Goal: Information Seeking & Learning: Learn about a topic

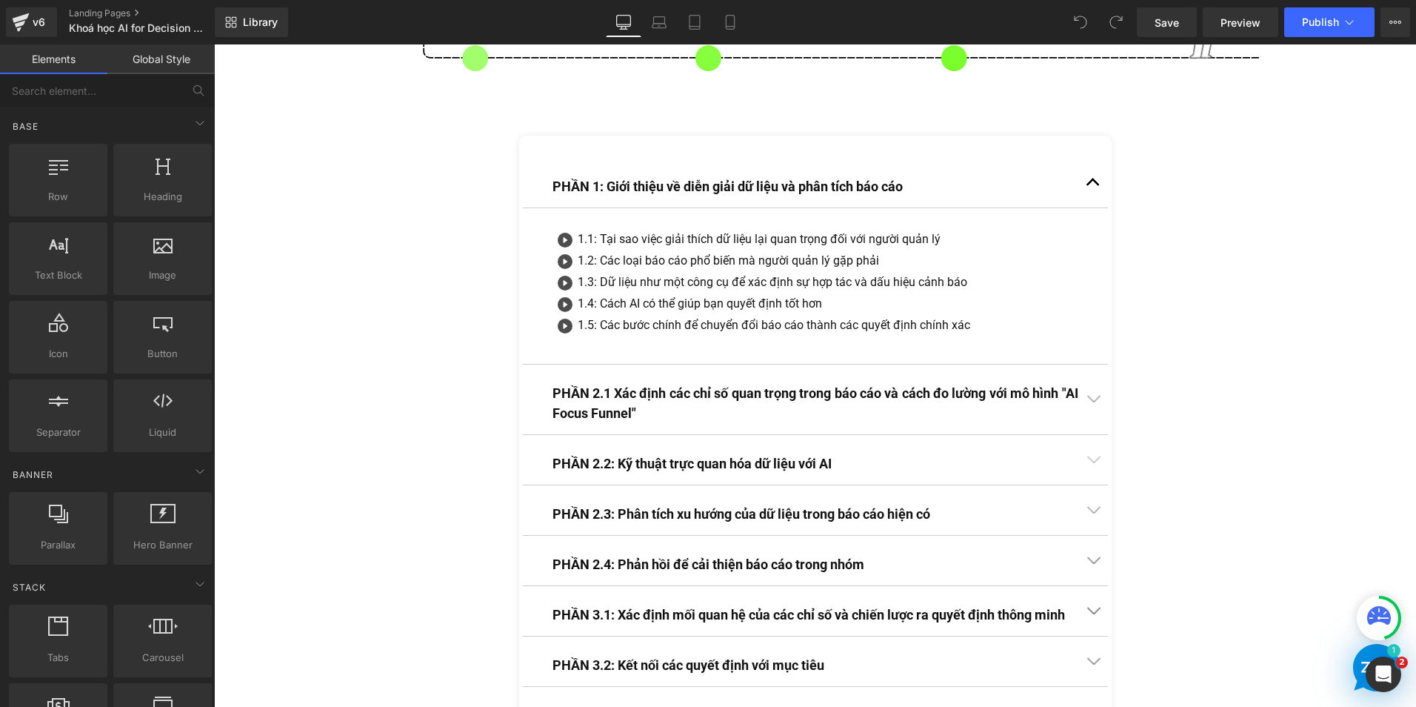
scroll to position [3629, 0]
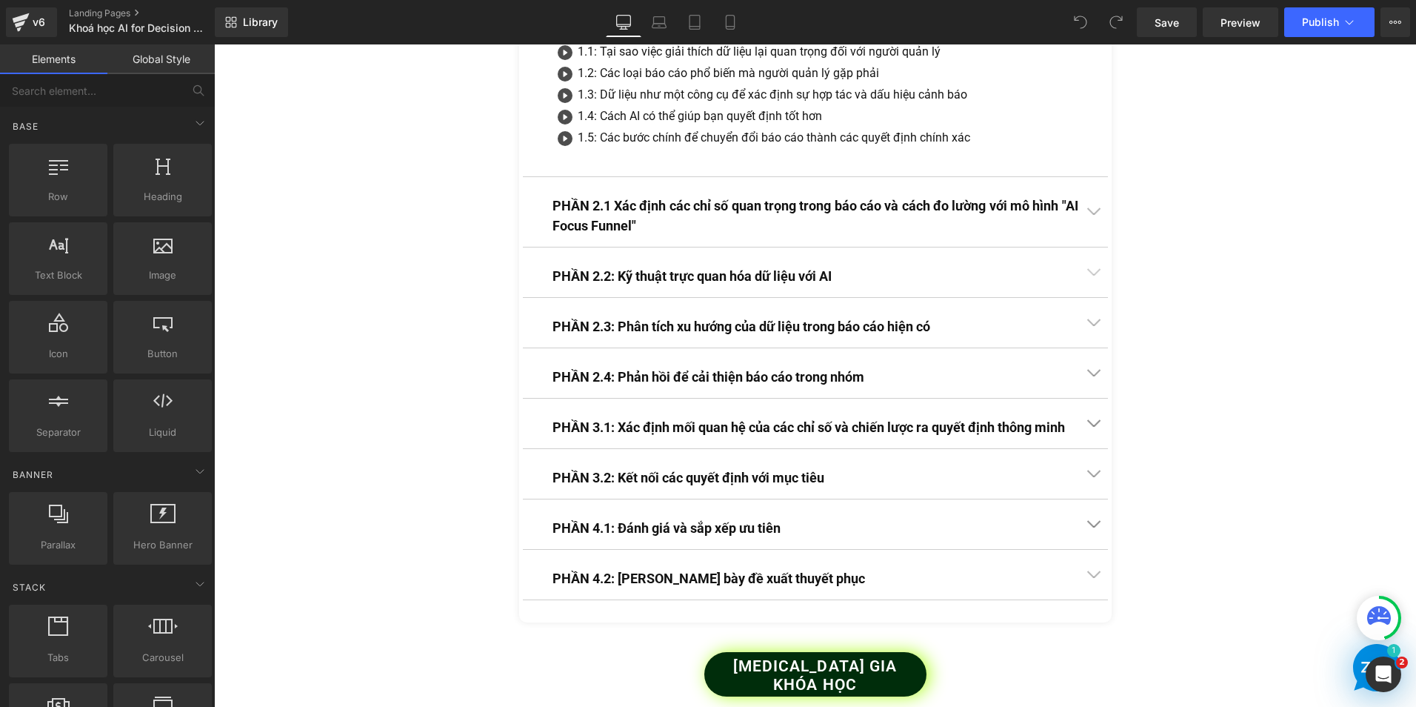
click at [685, 484] on div "PHẦN 3.2: Kết nối các quyết định với mục tiêu Text Block" at bounding box center [815, 477] width 526 height 20
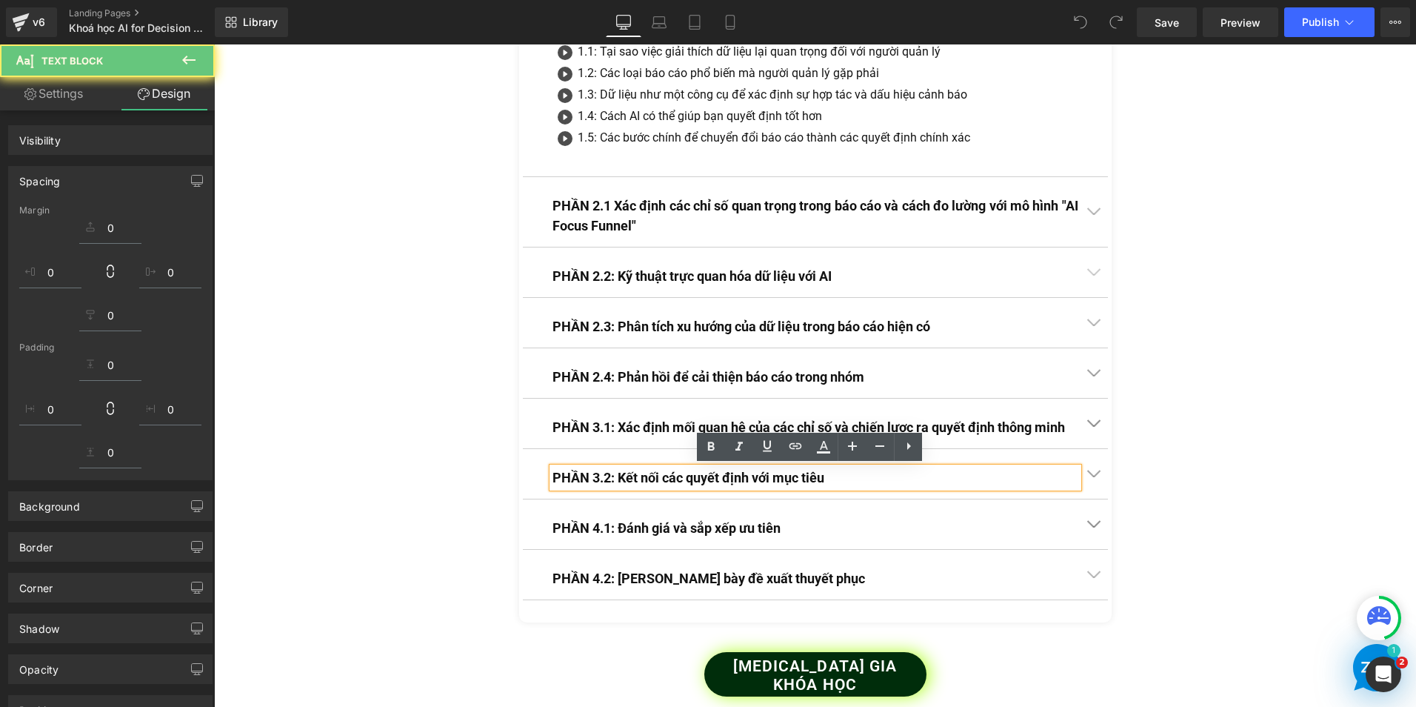
click at [1088, 473] on button "button" at bounding box center [1093, 474] width 30 height 50
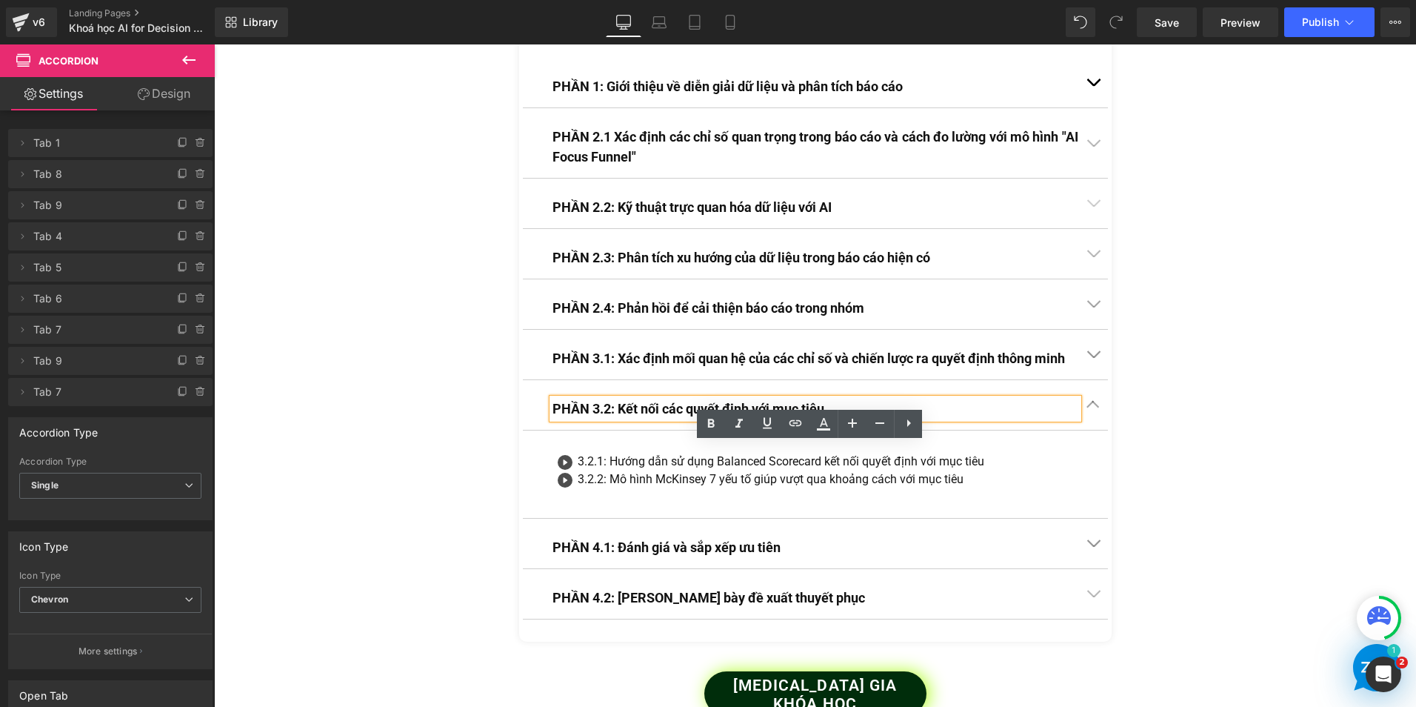
scroll to position [3548, 0]
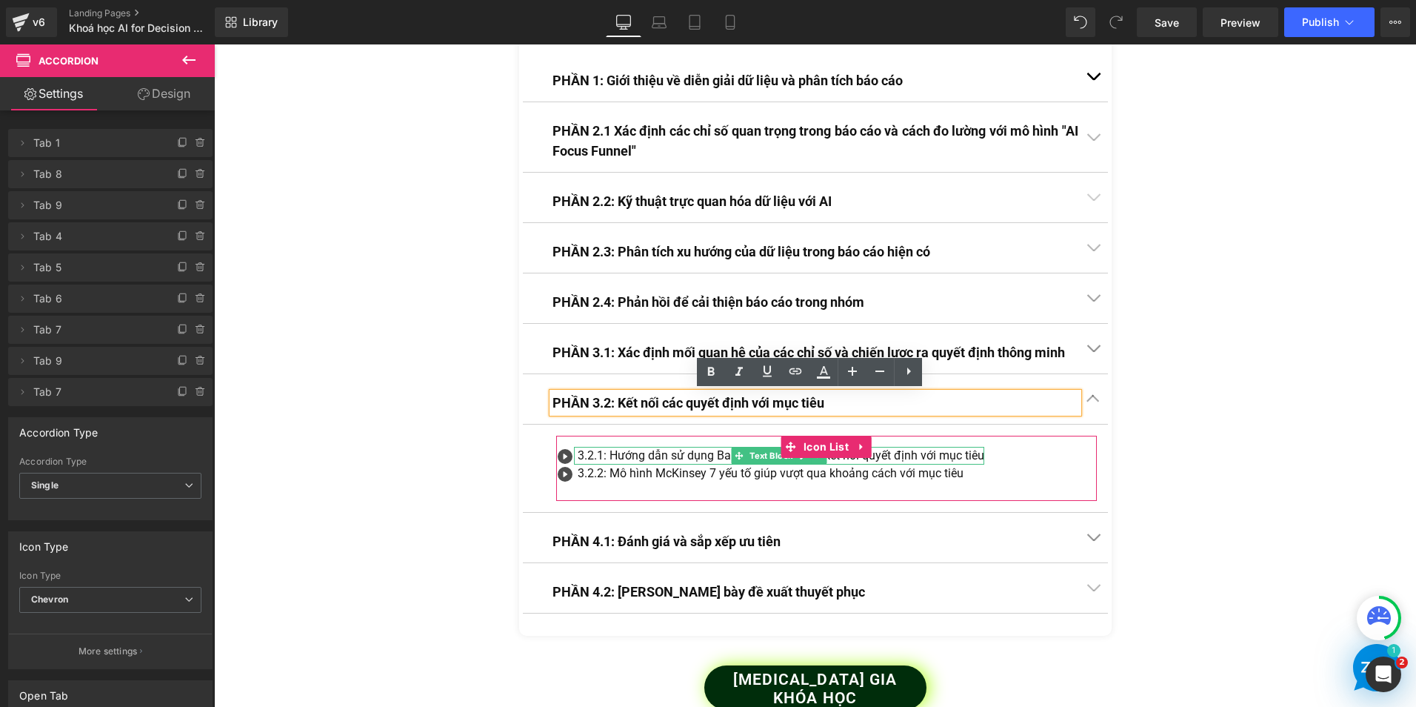
click at [608, 453] on div "3.2.1: Hướng dẫn sử dụng Balanced Scorecard kết nối quyết định với mục tiêu" at bounding box center [781, 456] width 407 height 18
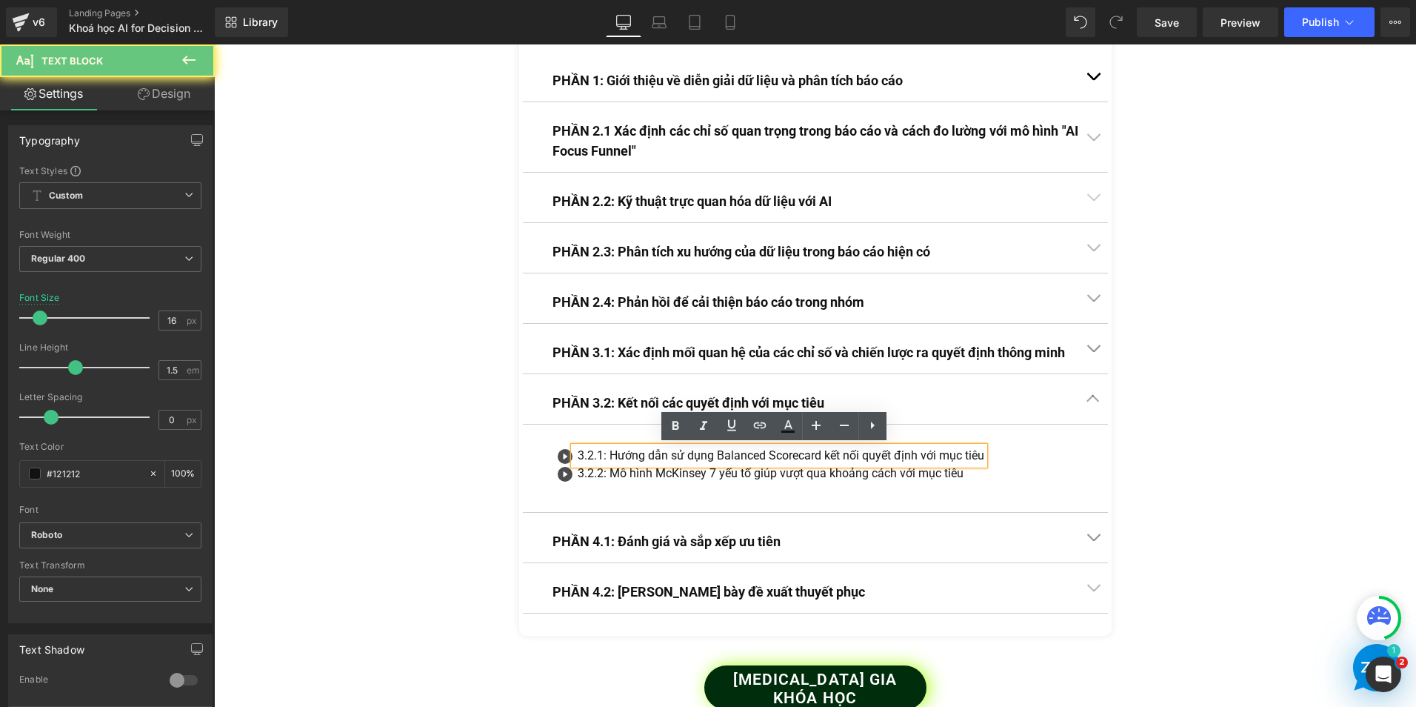
click at [603, 454] on div "3.2.1: Hướng dẫn sử dụng Balanced Scorecard kết nối quyết định với mục tiêu" at bounding box center [781, 456] width 407 height 18
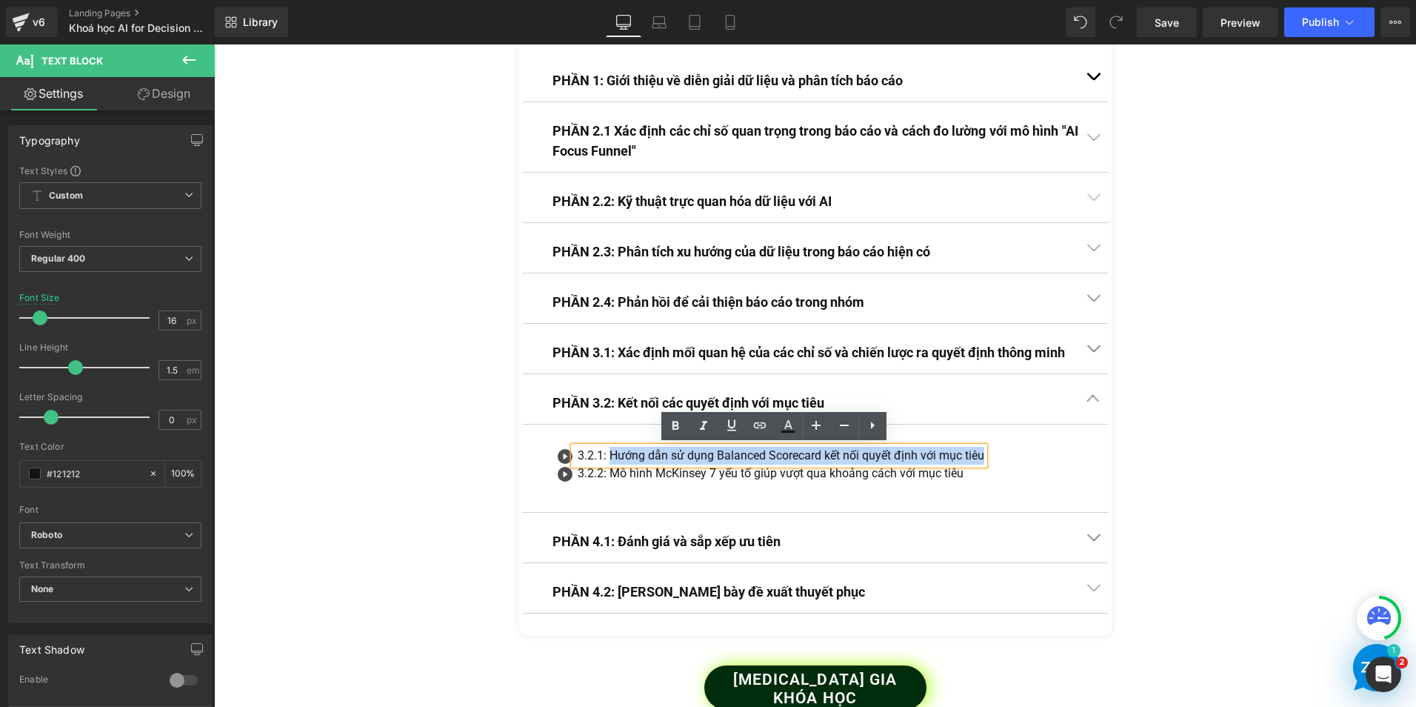
drag, startPoint x: 603, startPoint y: 454, endPoint x: 980, endPoint y: 454, distance: 377.0
click at [980, 454] on div "3.2.1: Hướng dẫn sử dụng Balanced Scorecard kết nối quyết định với mục tiêu" at bounding box center [779, 456] width 410 height 18
copy div "Hướng dẫn sử dụng Balanced Scorecard kết nối quyết định với mục tiêu"
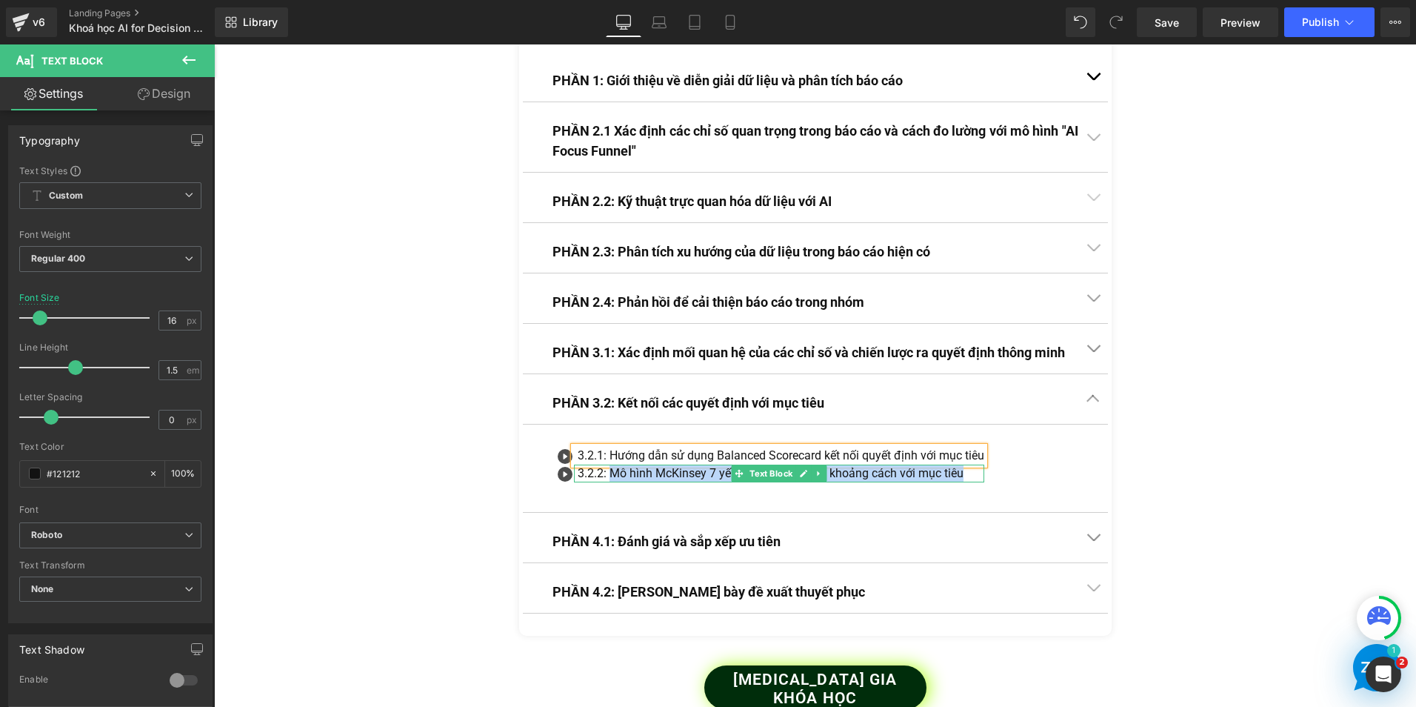
drag, startPoint x: 604, startPoint y: 473, endPoint x: 955, endPoint y: 475, distance: 351.1
click at [955, 475] on div "3.2.2: Mô hình McKinsey 7 yếu tố giúp vượt qua khoảng cách với mục tiêu" at bounding box center [781, 473] width 407 height 18
copy div "Mô hình McKinsey 7 yếu tố giúp vượt qua khoảng cách với mục tiêu"
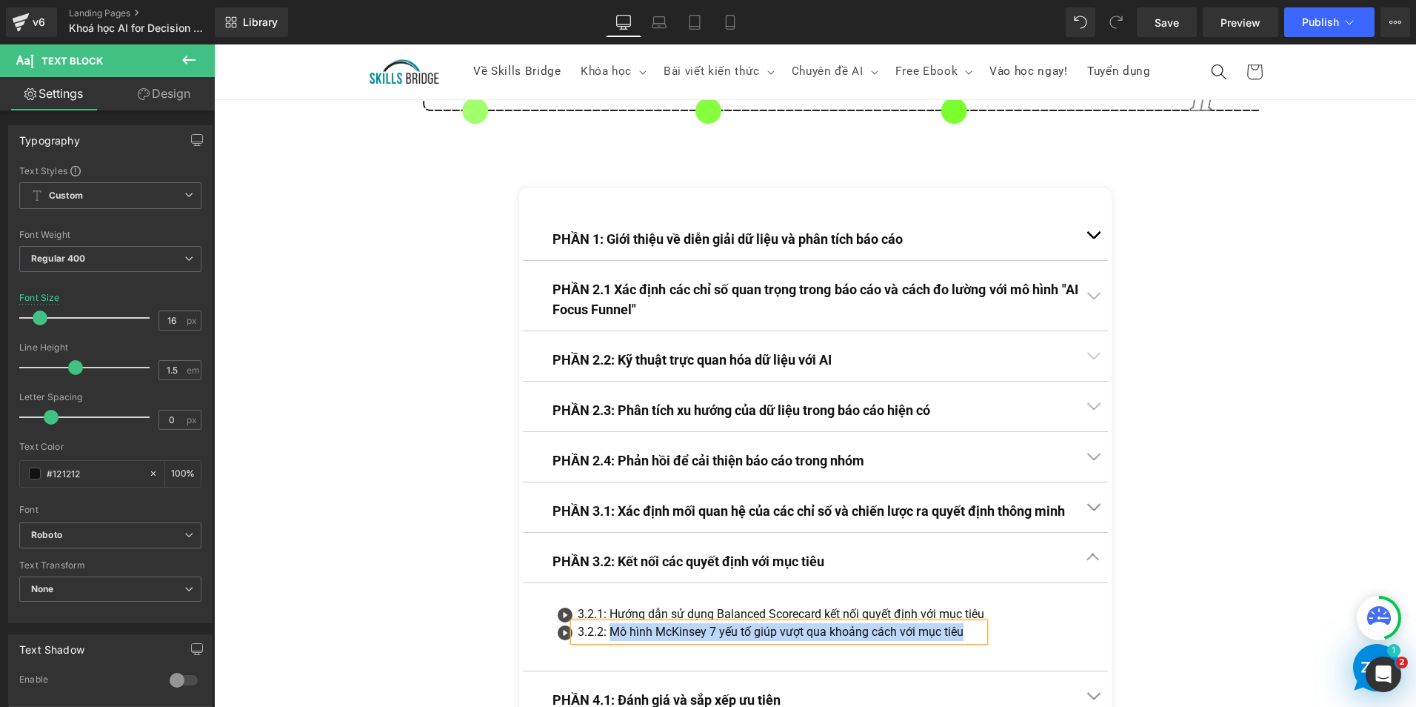
scroll to position [3325, 0]
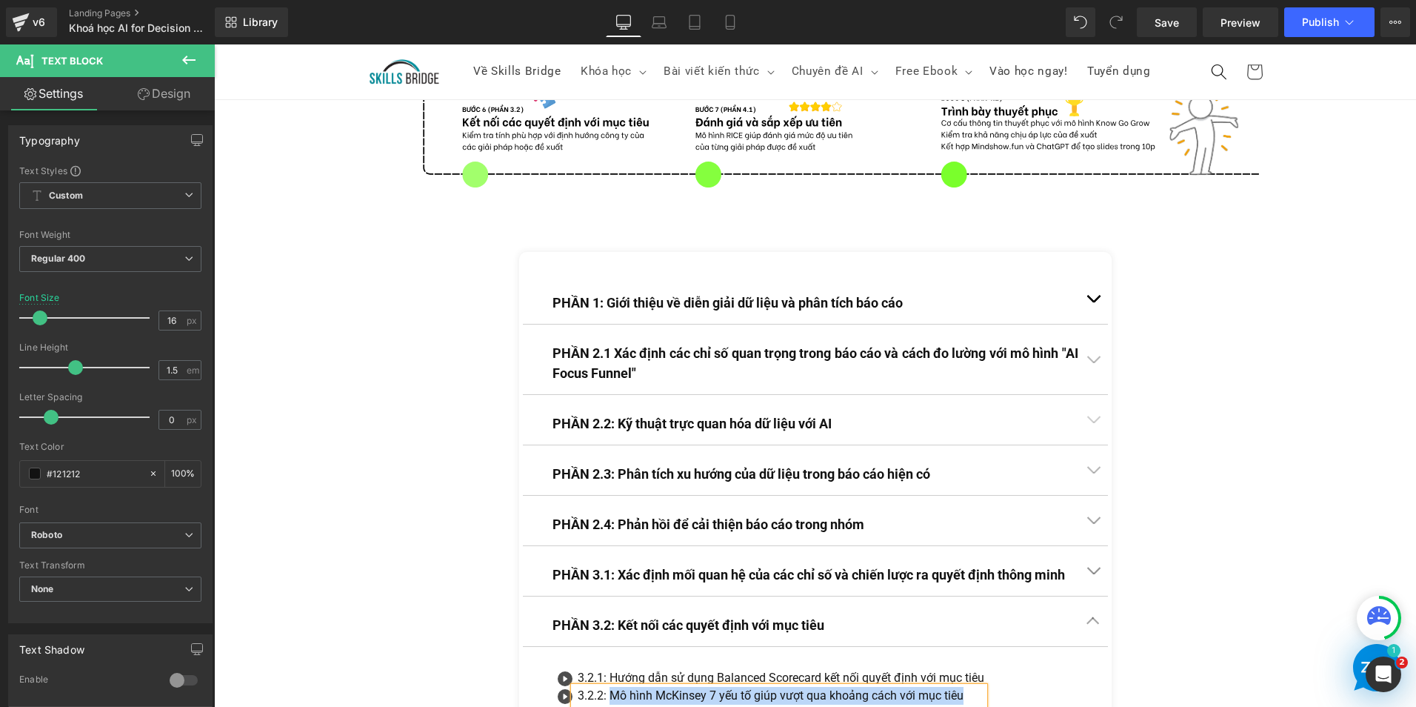
click at [1071, 297] on div "PHẦN 1: Giới thiệu về diễn giải dữ liệu và phân tích báo cáo Text Block" at bounding box center [815, 303] width 526 height 20
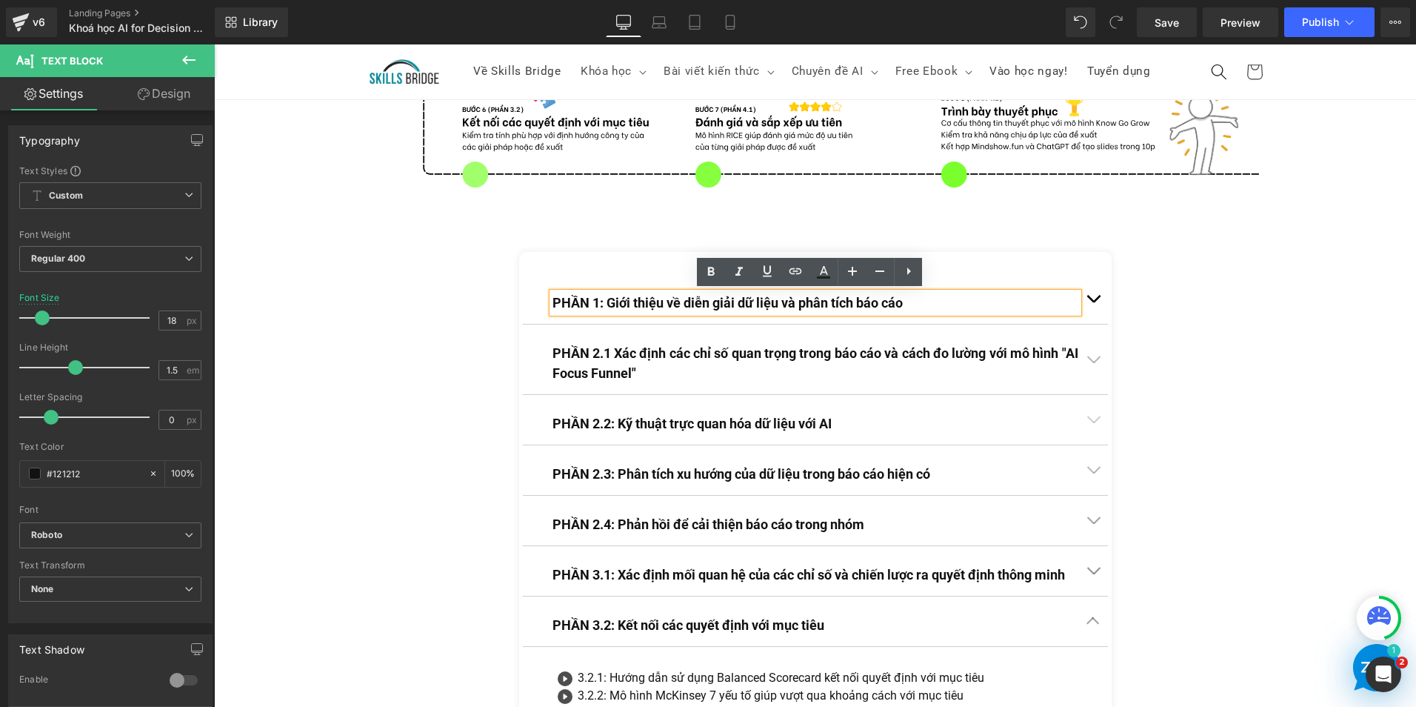
click at [1088, 570] on button "button" at bounding box center [1093, 571] width 30 height 50
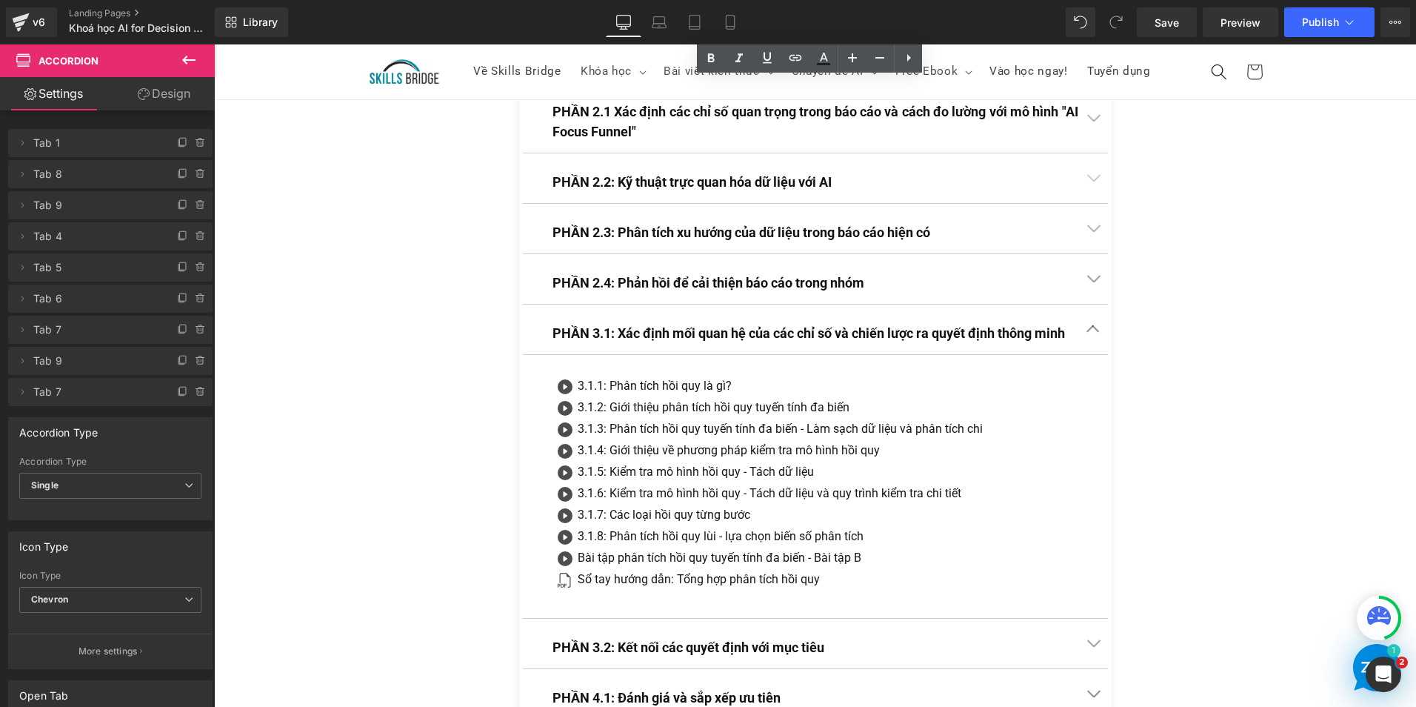
scroll to position [3548, 0]
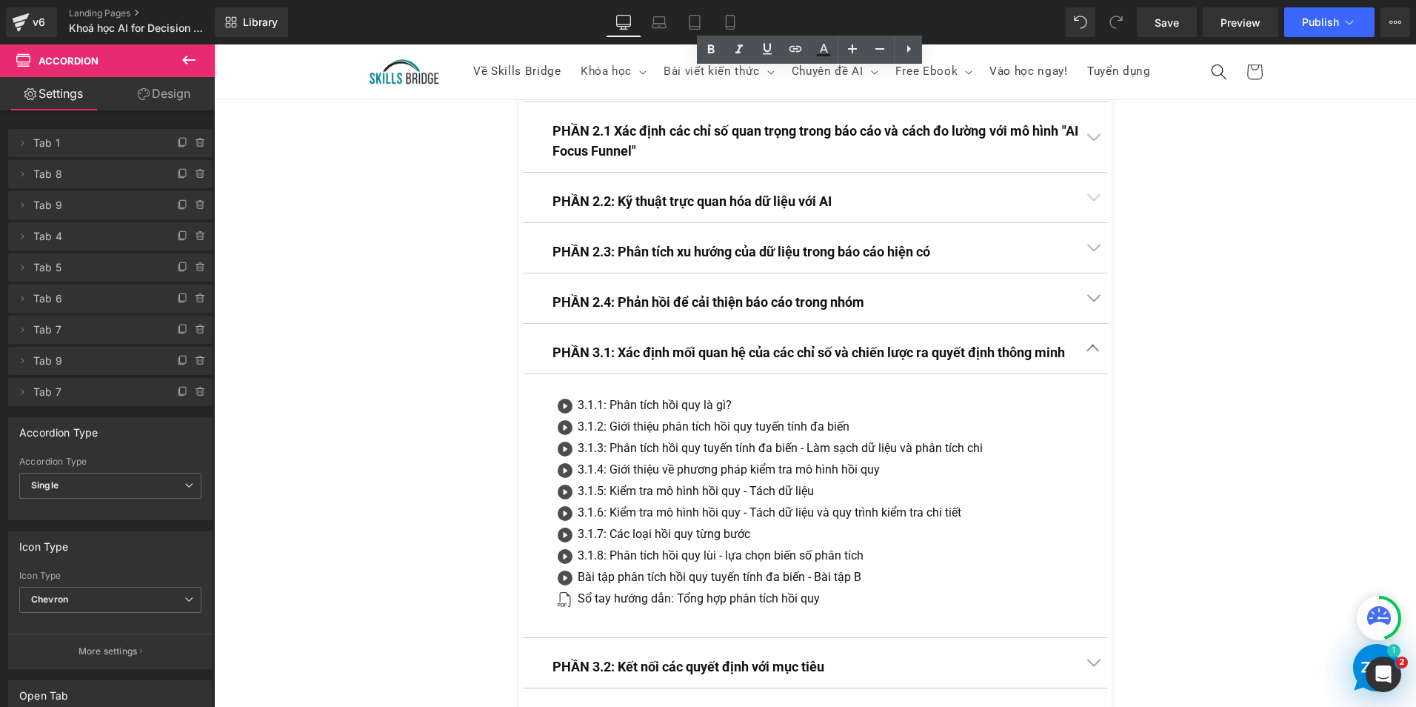
click at [932, 185] on div "PHẦN 2.2: Kỹ thuật trực quan hóa dữ liệu với AI Text Block" at bounding box center [815, 198] width 585 height 50
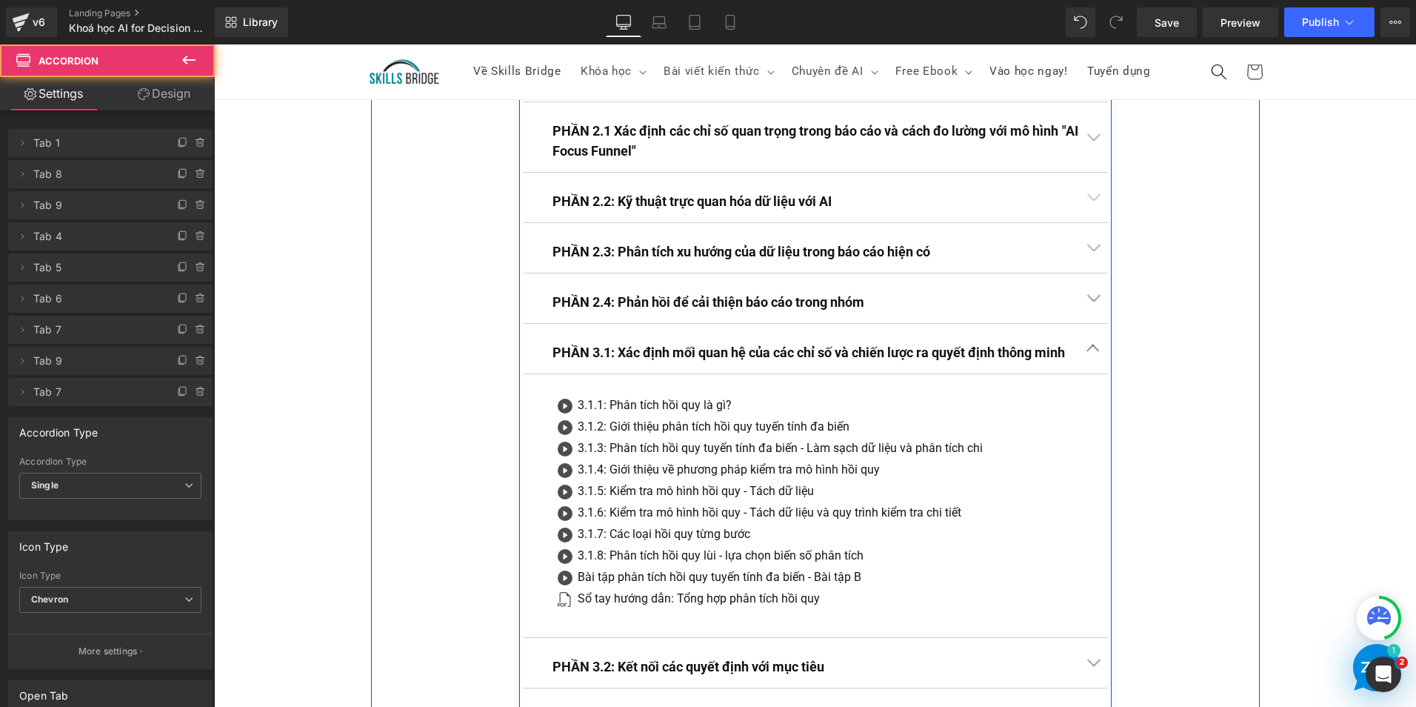
click at [932, 185] on div "PHẦN 2.2: Kỹ thuật trực quan hóa dữ liệu với AI Text Block" at bounding box center [815, 198] width 585 height 50
click at [1094, 196] on button "button" at bounding box center [1093, 198] width 30 height 50
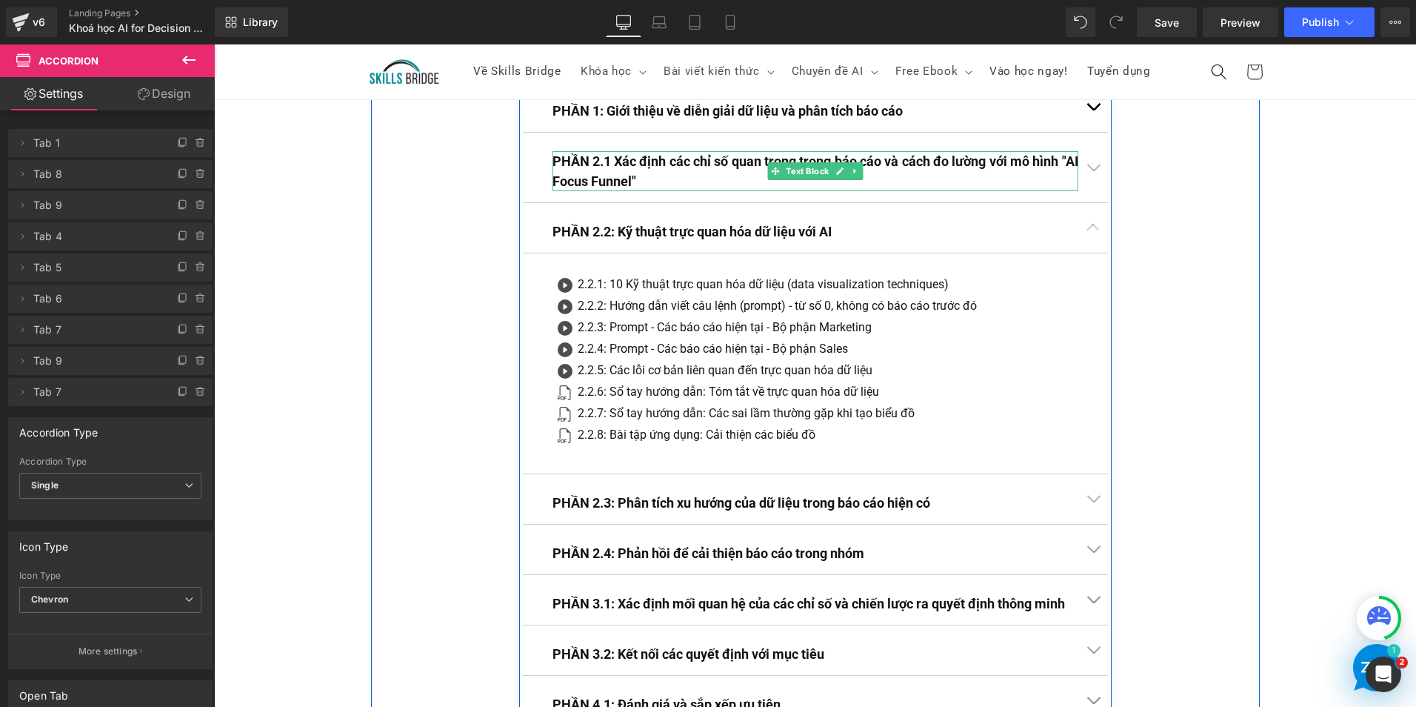
scroll to position [3399, 0]
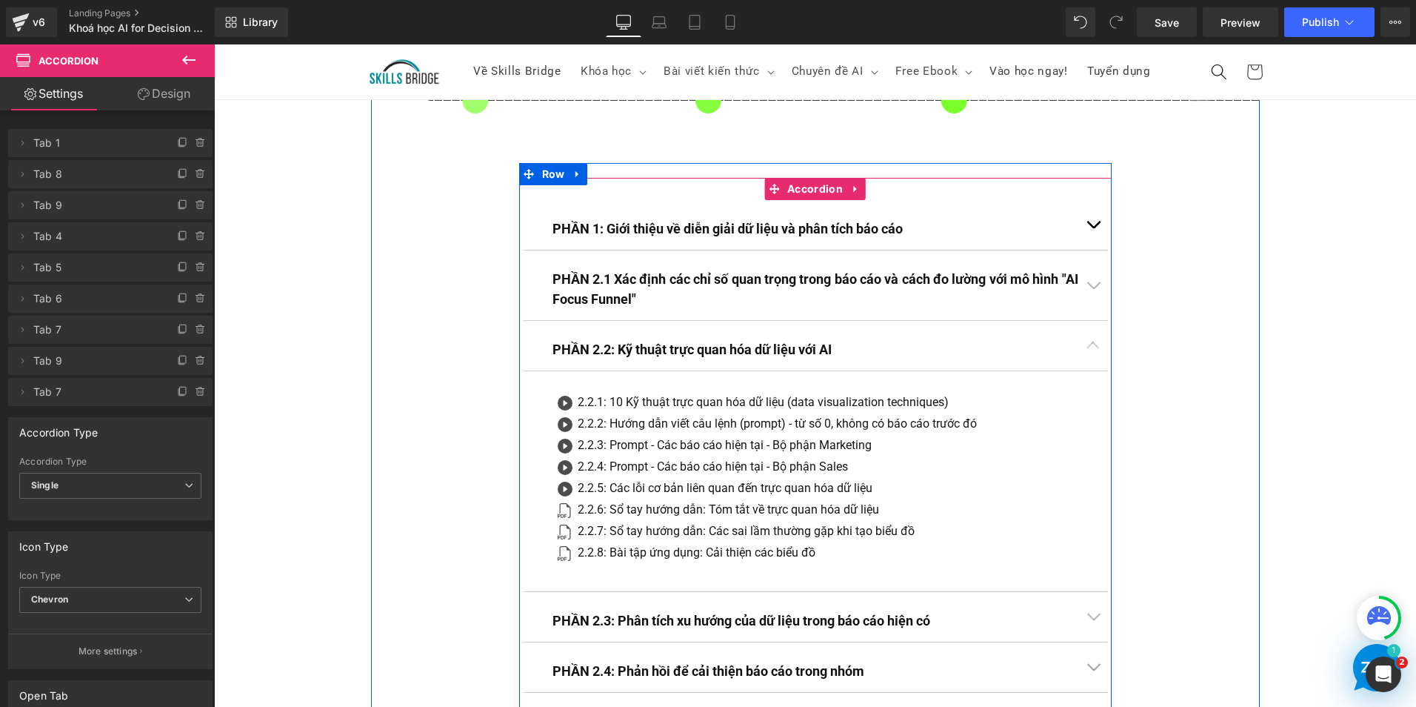
click at [1078, 231] on button "button" at bounding box center [1093, 225] width 30 height 50
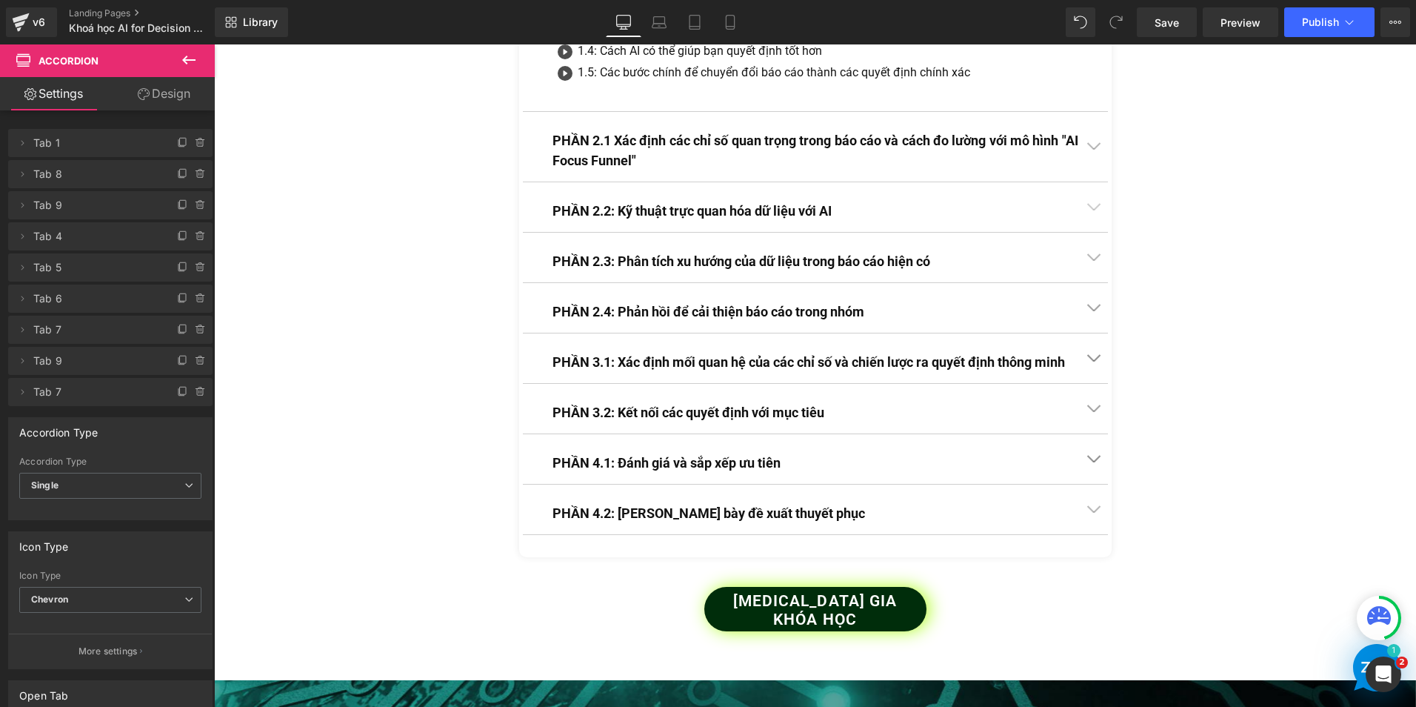
scroll to position [3696, 0]
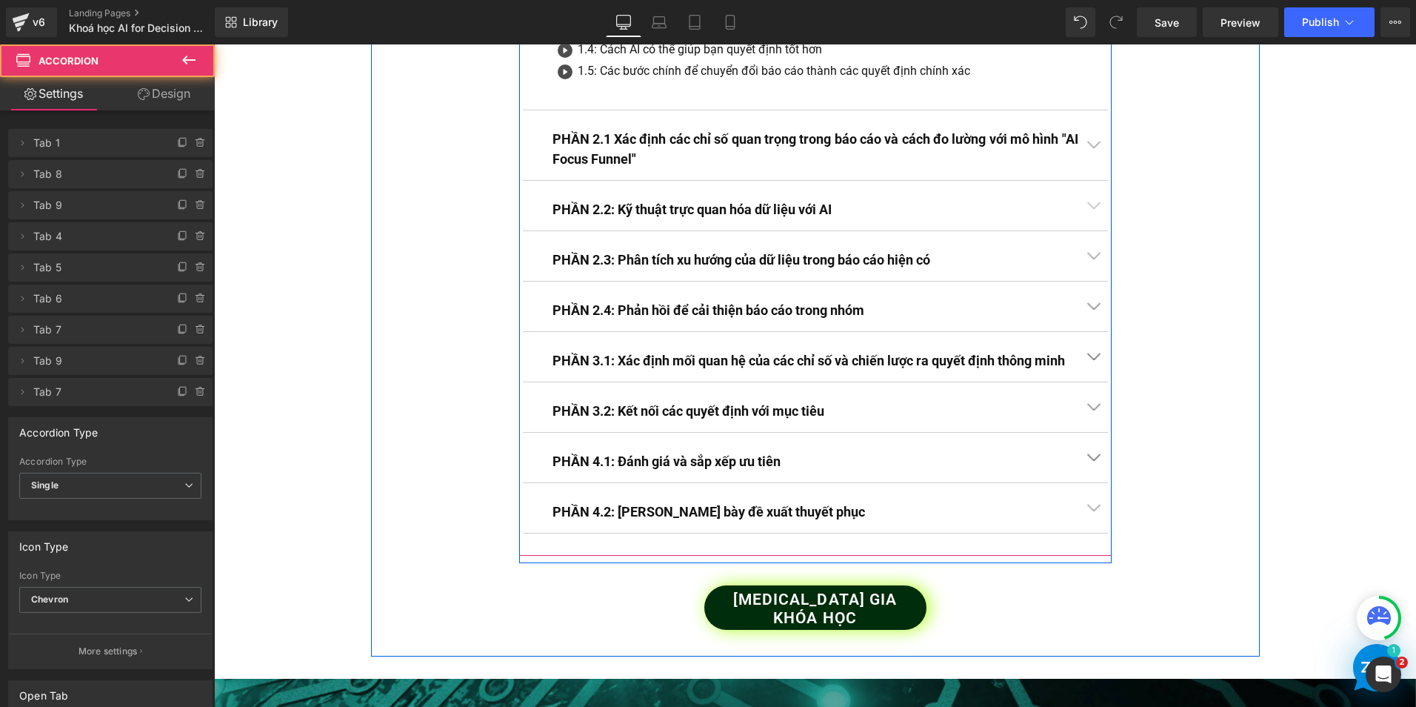
click at [982, 493] on div "PHẦN 4.2: [PERSON_NAME] bày đề xuất thuyết phục Text [PERSON_NAME]" at bounding box center [815, 508] width 585 height 50
click at [1016, 507] on p "PHẦN 4.2: [PERSON_NAME] bày đề xuất thuyết phục" at bounding box center [815, 511] width 526 height 20
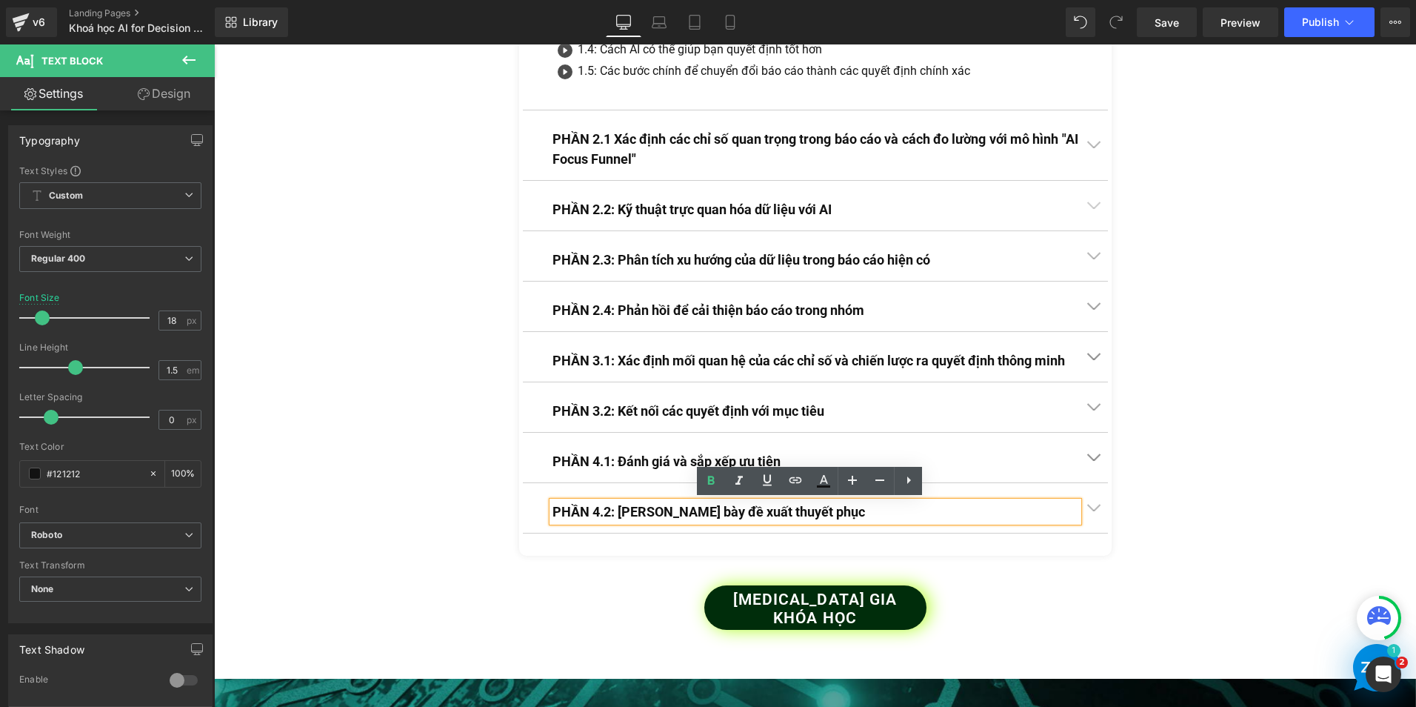
click at [1085, 501] on button "button" at bounding box center [1093, 508] width 30 height 50
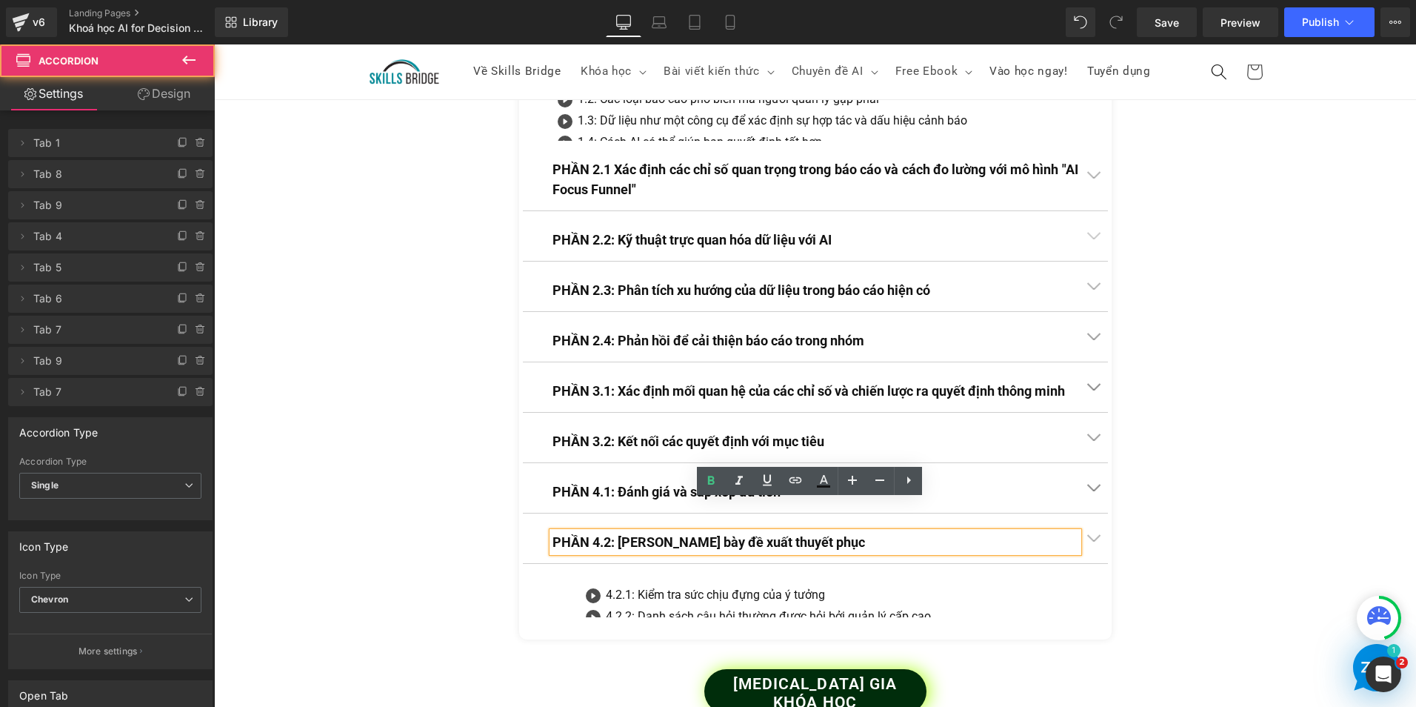
scroll to position [3540, 0]
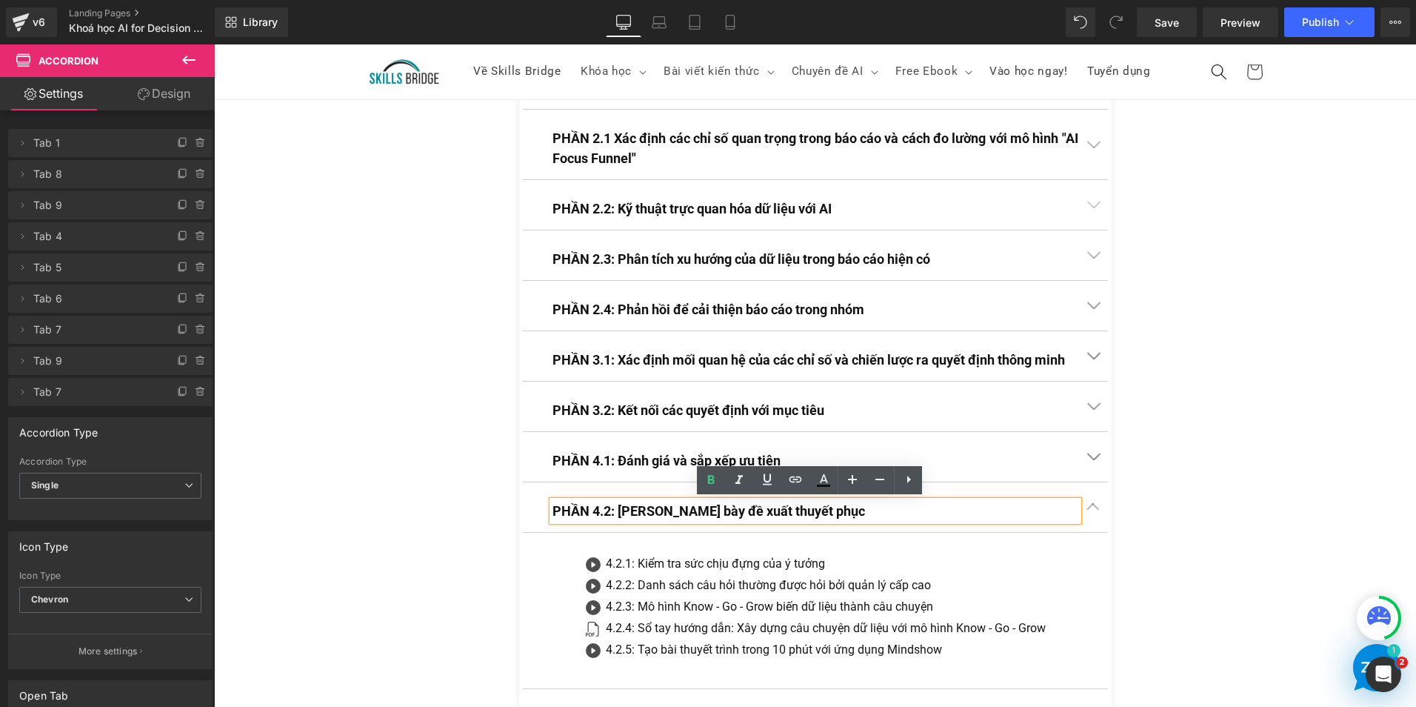
click at [1093, 510] on span "button" at bounding box center [1093, 510] width 0 height 0
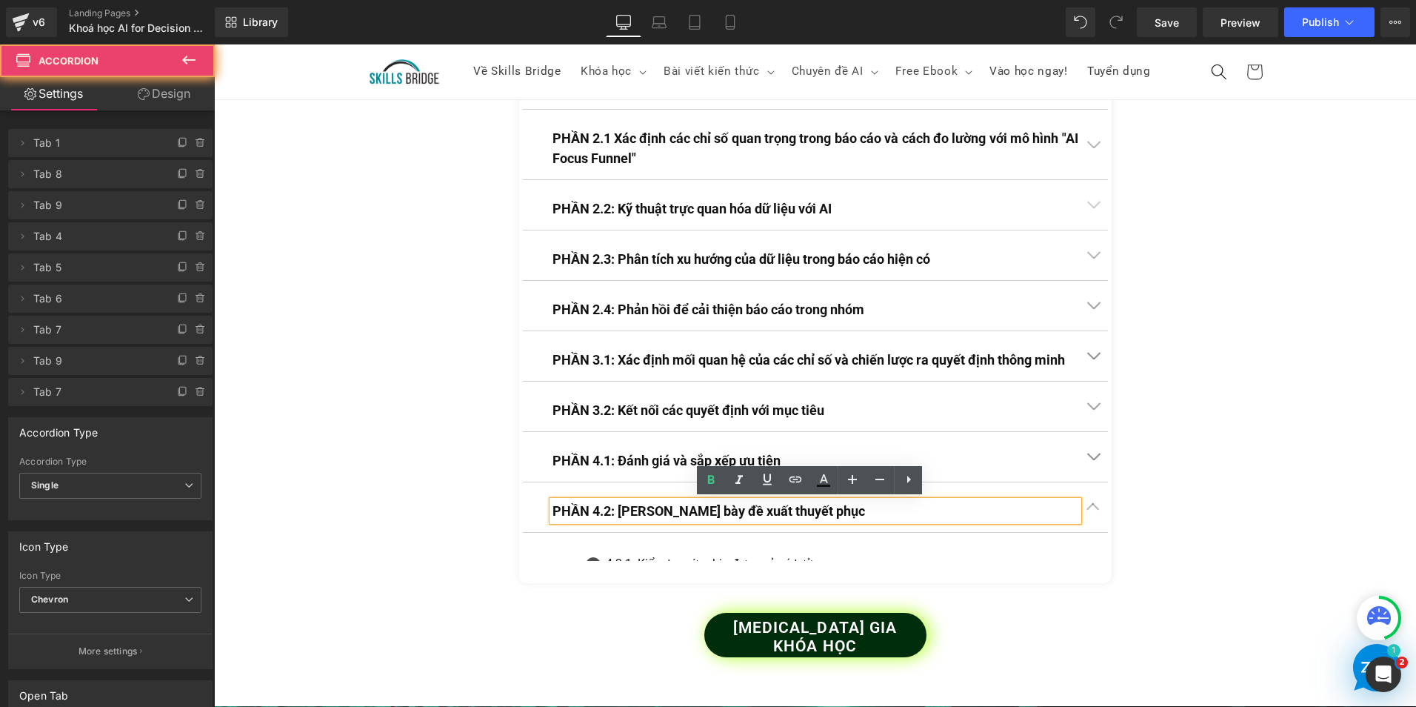
click at [1083, 470] on button "button" at bounding box center [1093, 457] width 30 height 50
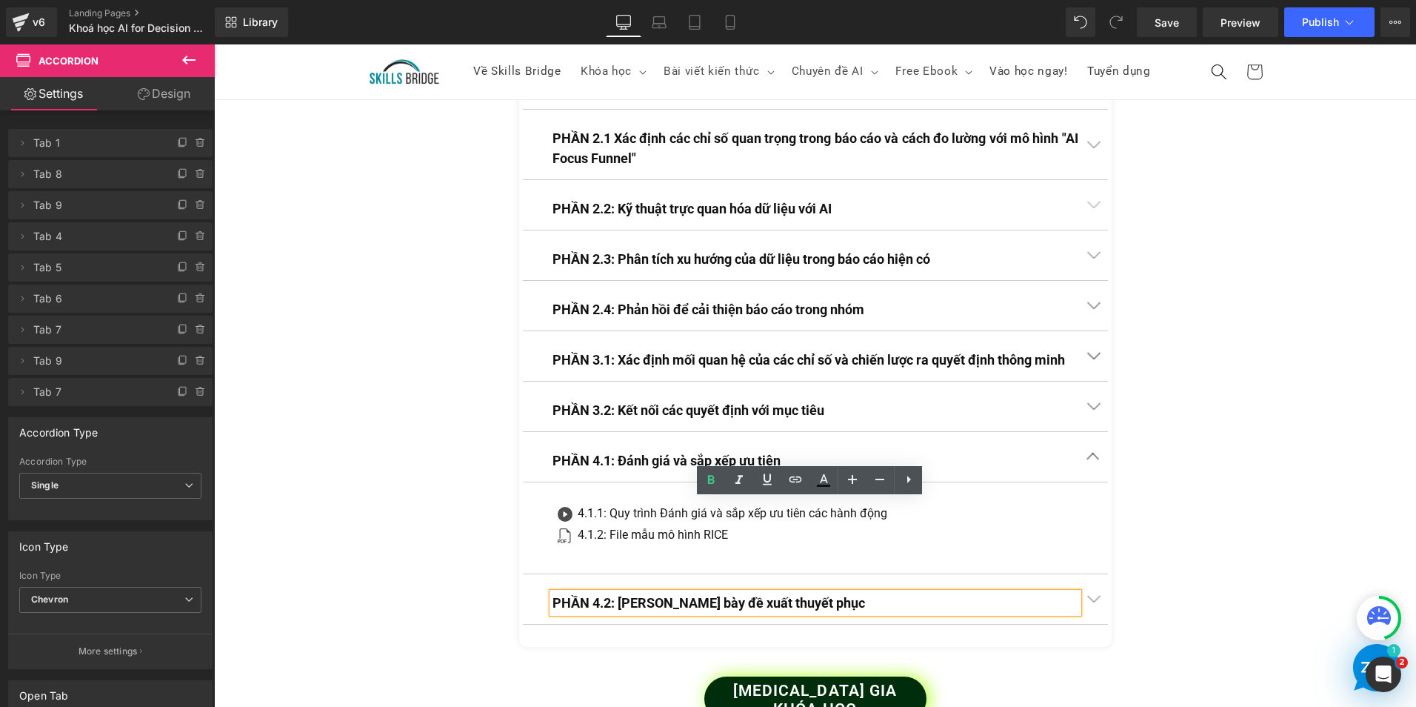
click at [1093, 460] on span "button" at bounding box center [1093, 460] width 0 height 0
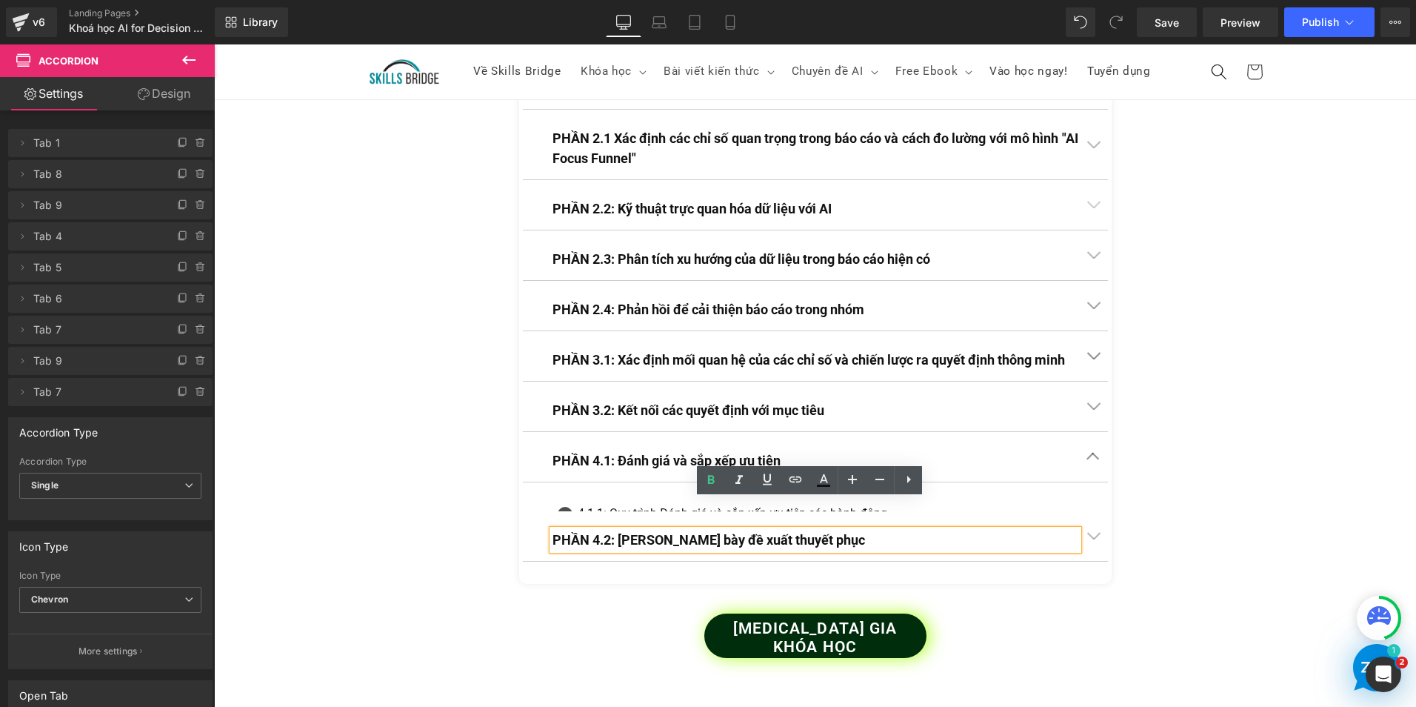
click at [1086, 415] on button "button" at bounding box center [1093, 406] width 30 height 50
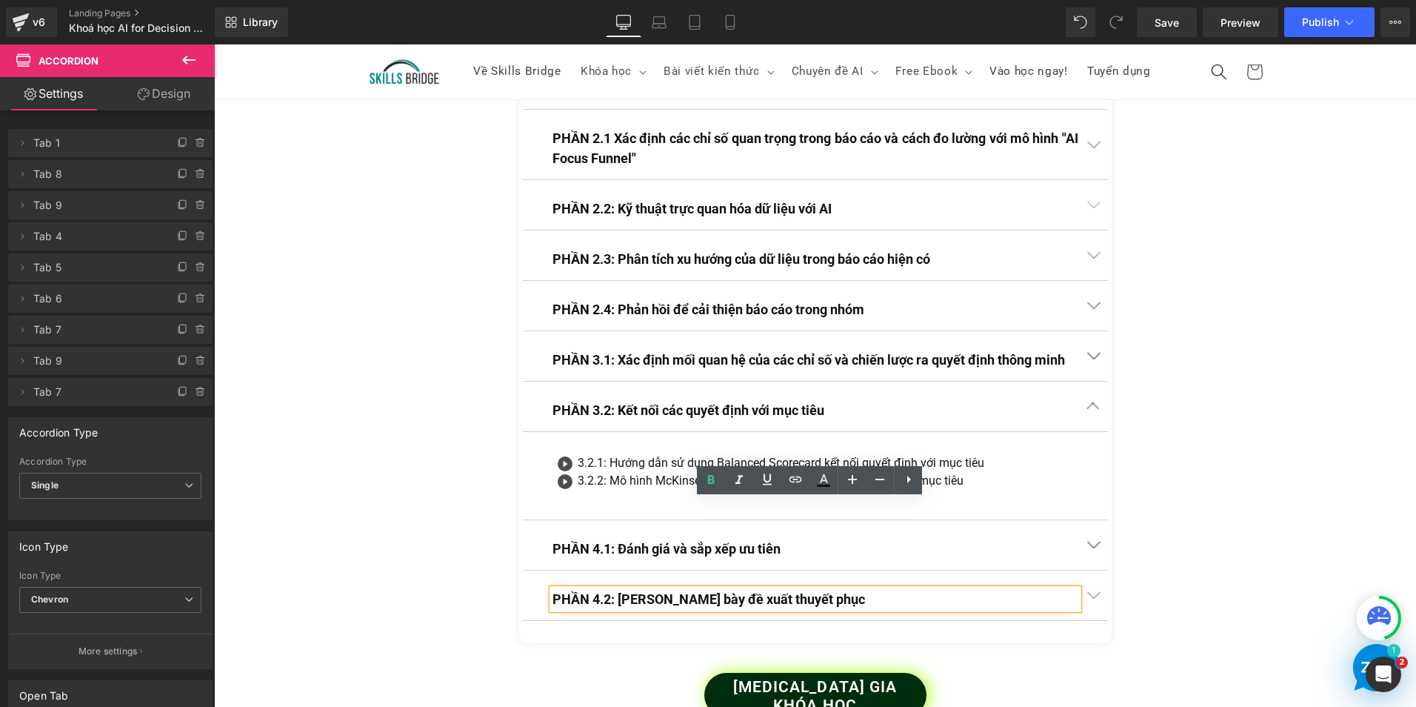
click at [1086, 415] on button "button" at bounding box center [1093, 406] width 30 height 50
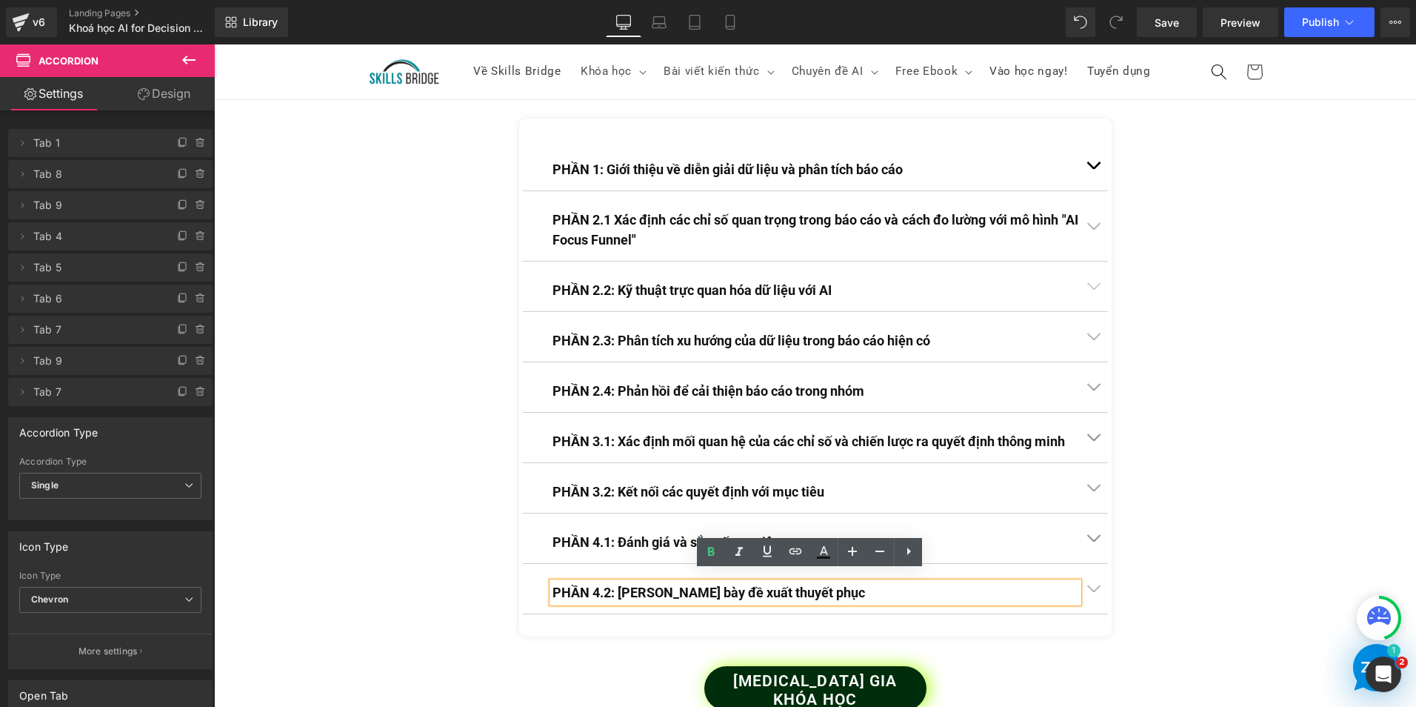
scroll to position [3392, 0]
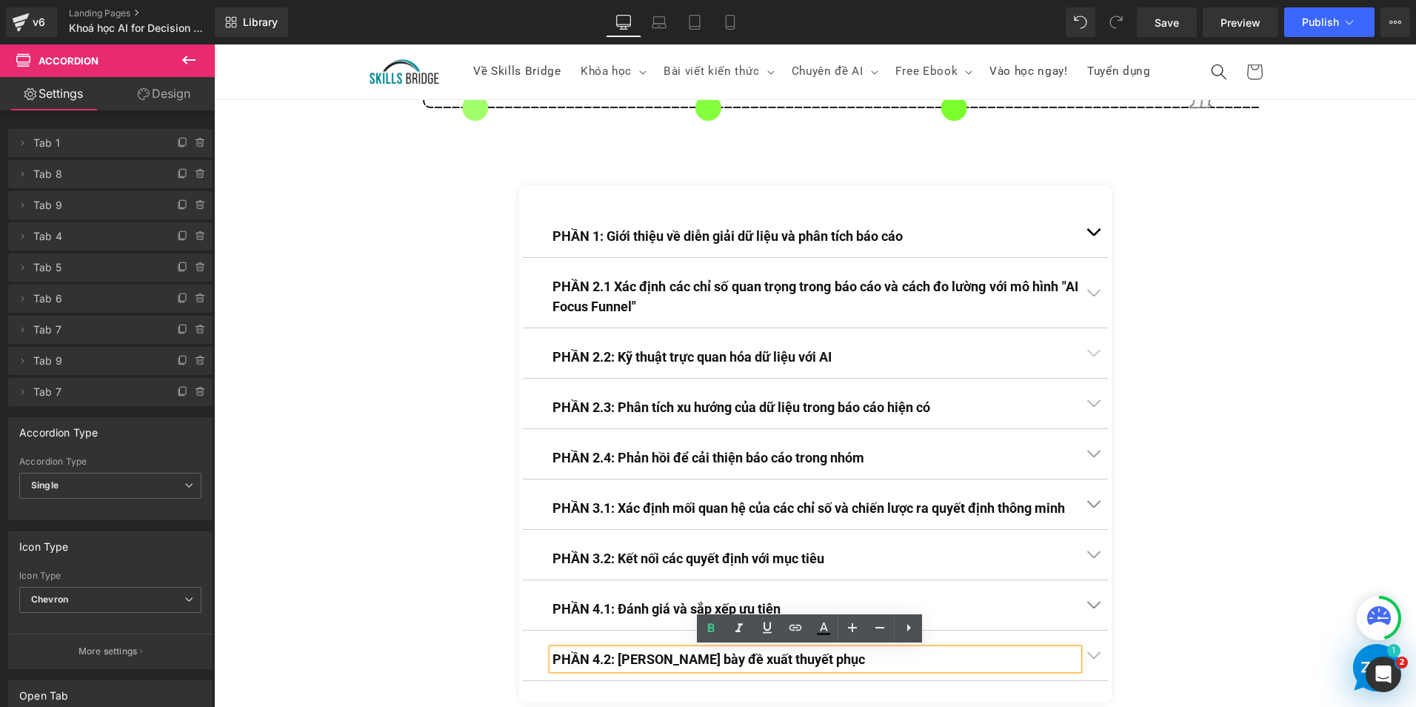
click at [1078, 550] on button "button" at bounding box center [1093, 555] width 30 height 50
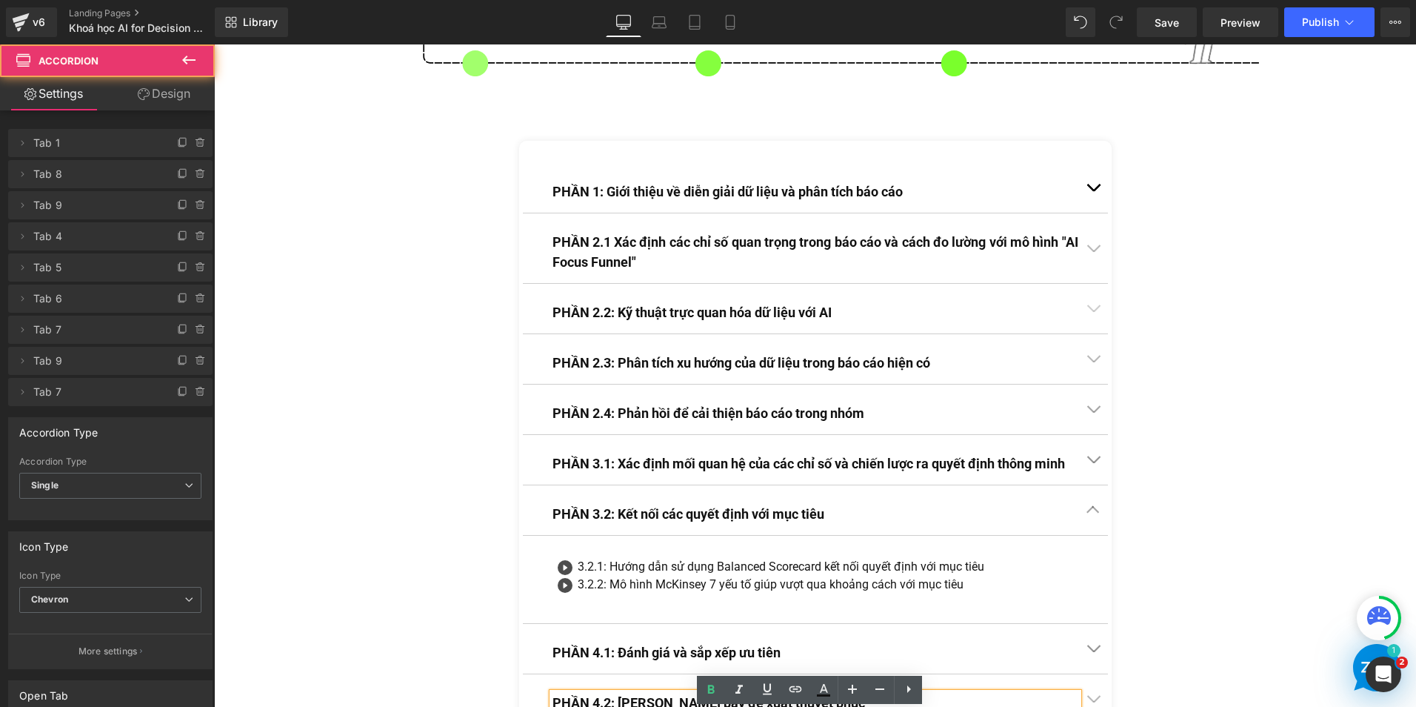
scroll to position [3466, 0]
